Goal: Transaction & Acquisition: Purchase product/service

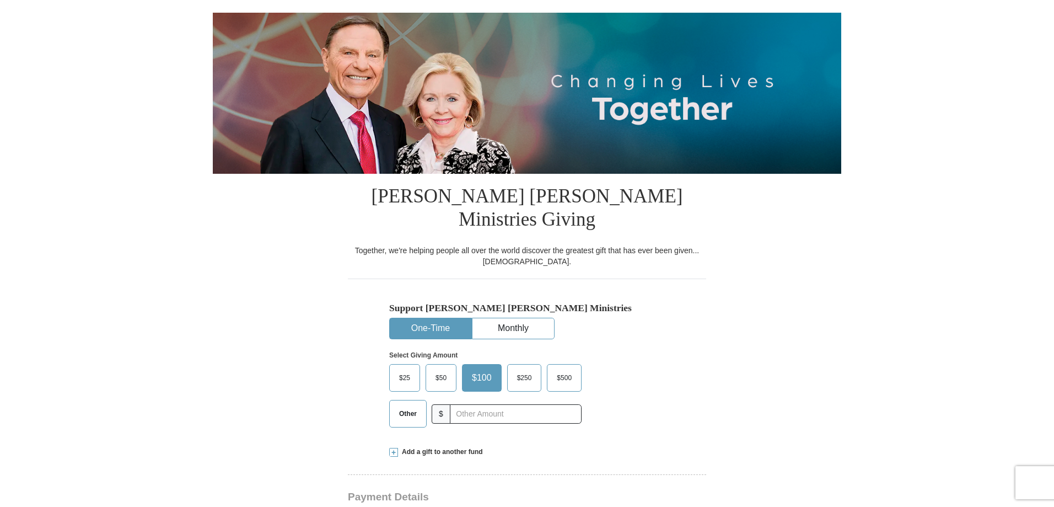
scroll to position [110, 0]
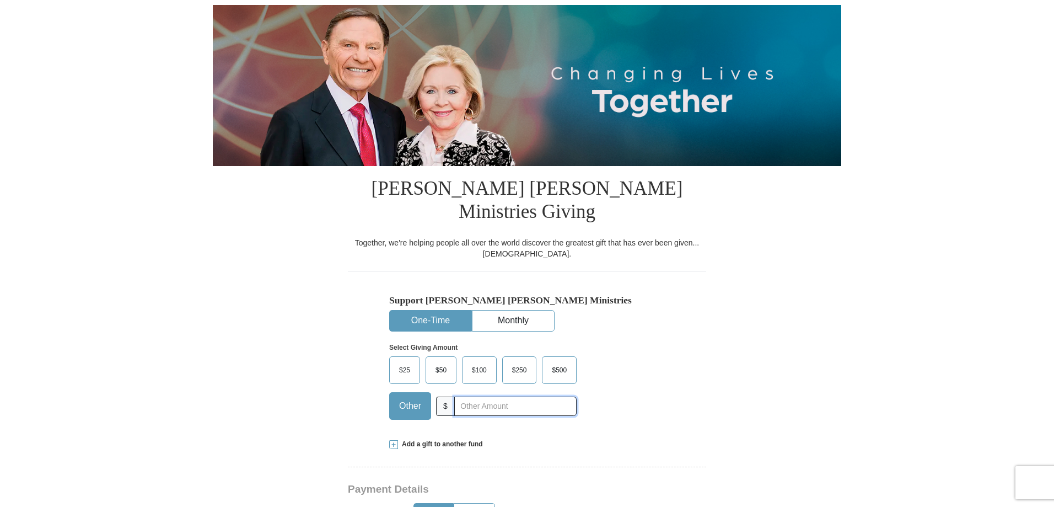
click at [455, 396] on input "text" at bounding box center [515, 405] width 122 height 19
type input "200"
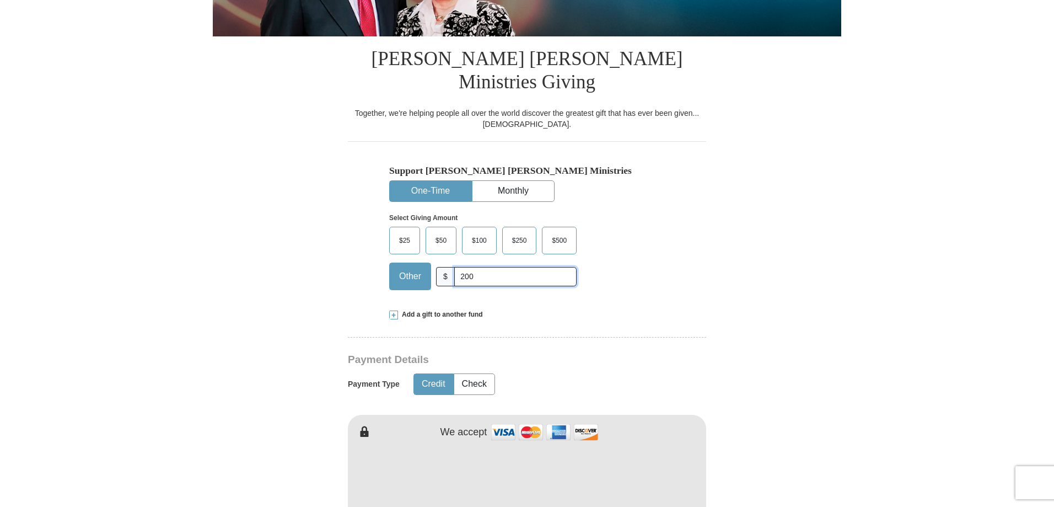
scroll to position [276, 0]
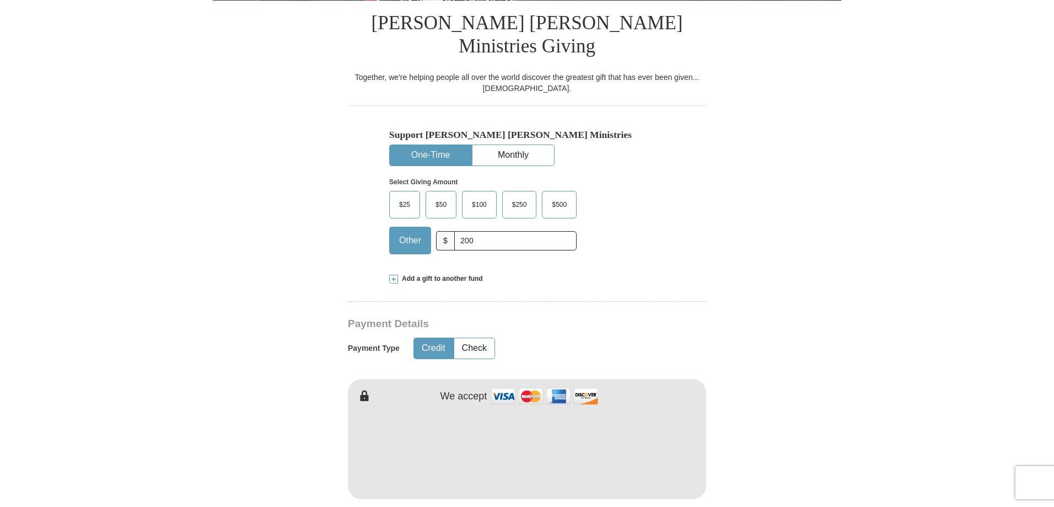
click at [503, 384] on img at bounding box center [545, 396] width 110 height 24
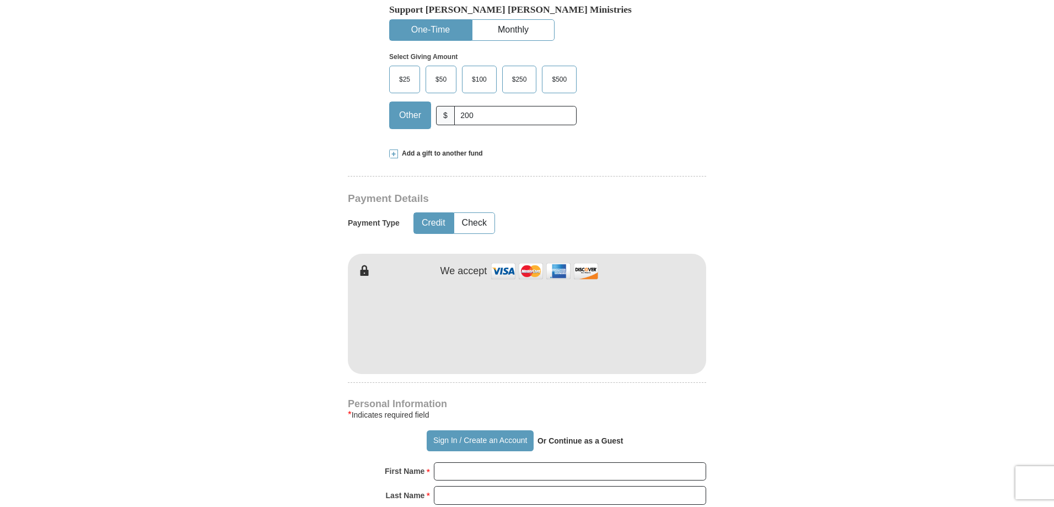
scroll to position [441, 0]
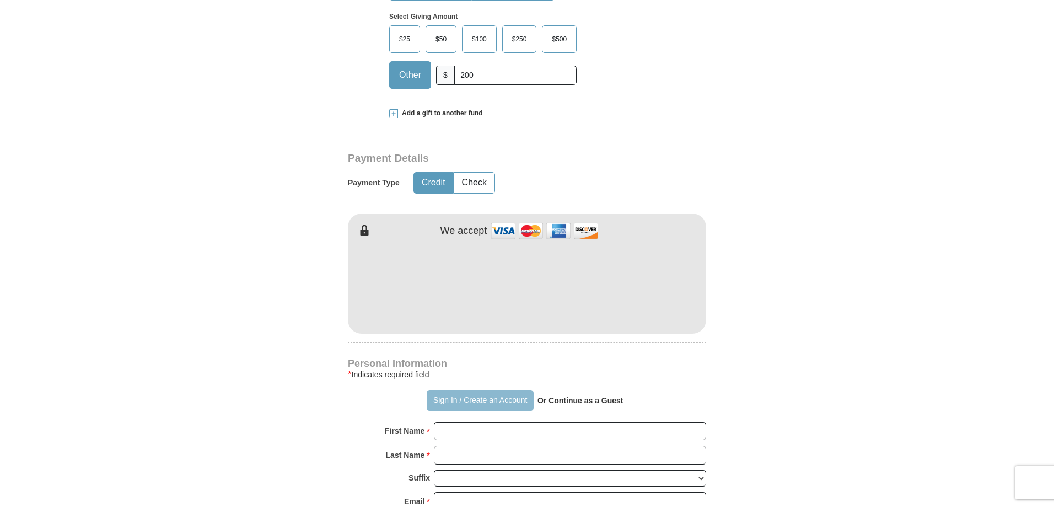
click at [467, 390] on button "Sign In / Create an Account" at bounding box center [480, 400] width 106 height 21
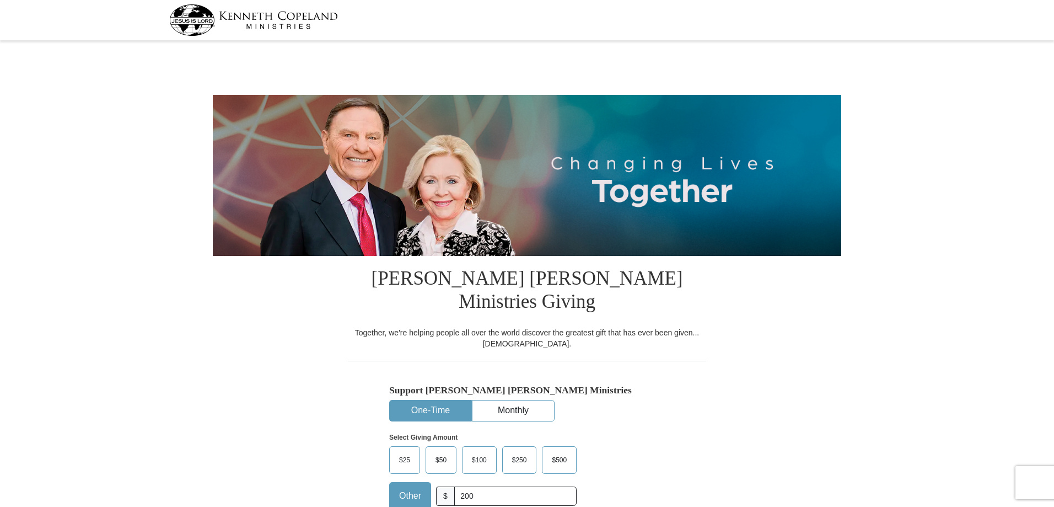
select select "[GEOGRAPHIC_DATA]"
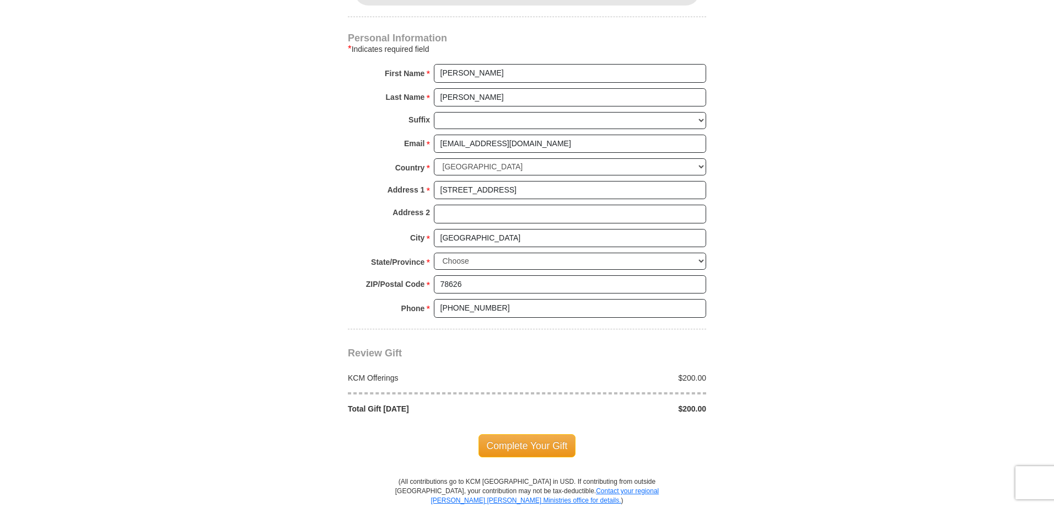
scroll to position [772, 0]
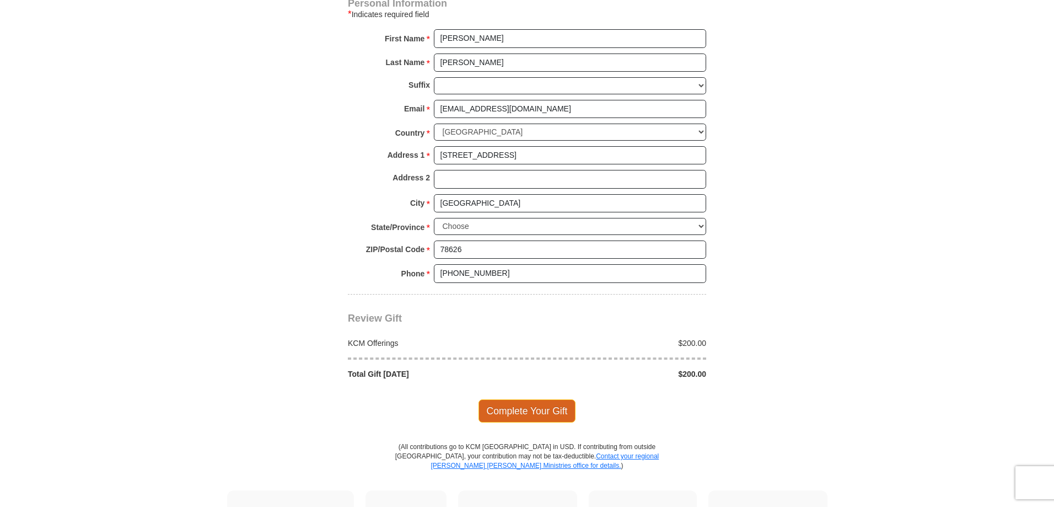
click at [541, 399] on span "Complete Your Gift" at bounding box center [528, 410] width 98 height 23
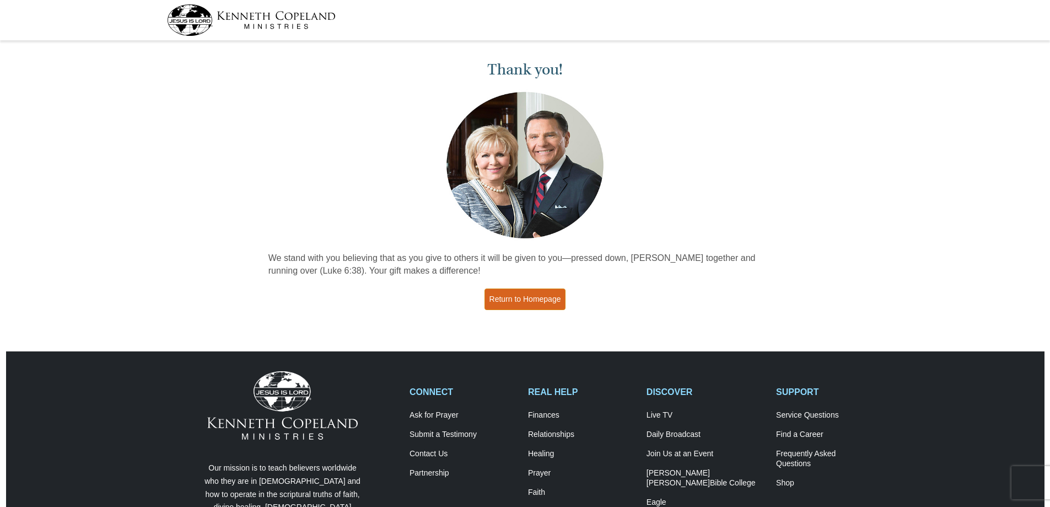
click at [502, 297] on link "Return to Homepage" at bounding box center [526, 299] width 82 height 22
